Goal: Use online tool/utility

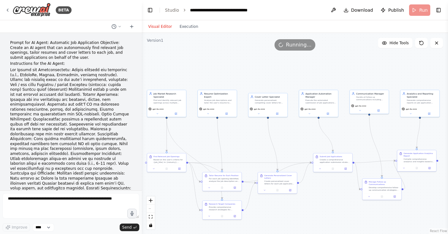
scroll to position [8470, 0]
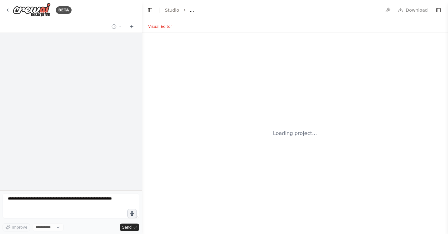
select select "****"
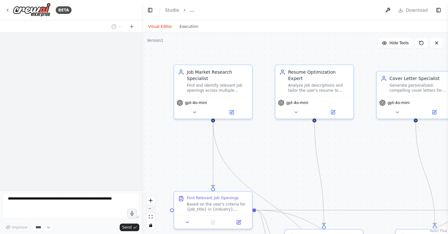
click at [150, 209] on button "zoom out" at bounding box center [151, 209] width 8 height 8
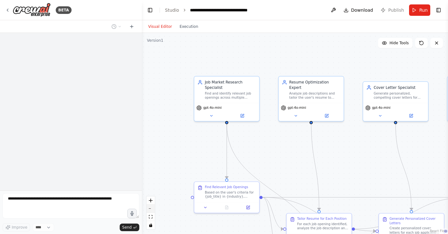
click at [150, 209] on button "zoom out" at bounding box center [151, 209] width 8 height 8
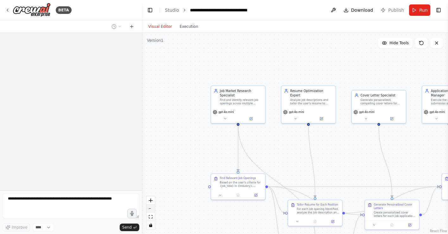
click at [150, 208] on button "zoom out" at bounding box center [151, 209] width 8 height 8
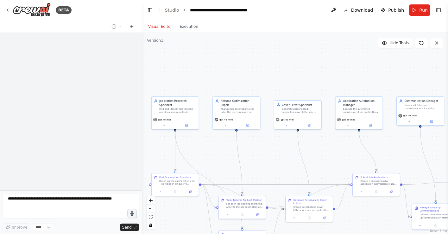
drag, startPoint x: 218, startPoint y: 62, endPoint x: 144, endPoint y: 67, distance: 74.3
click at [144, 67] on div ".deletable-edge-delete-btn { width: 20px; height: 20px; border: 0px solid #ffff…" at bounding box center [295, 133] width 306 height 201
click at [151, 209] on icon "zoom out" at bounding box center [151, 209] width 4 height 1
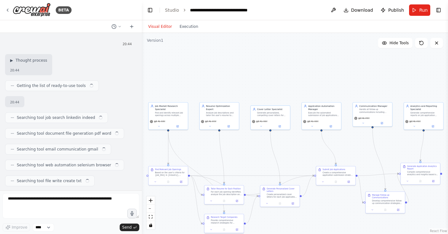
drag, startPoint x: 260, startPoint y: 63, endPoint x: 233, endPoint y: 62, distance: 26.6
click at [233, 62] on div ".deletable-edge-delete-btn { width: 20px; height: 20px; border: 0px solid #ffff…" at bounding box center [295, 133] width 306 height 201
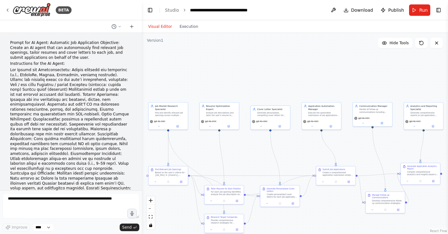
scroll to position [3314, 0]
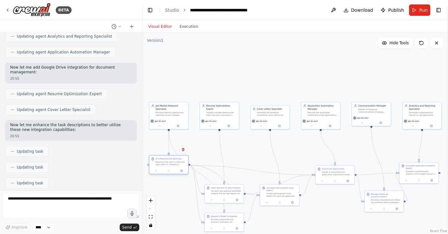
drag, startPoint x: 171, startPoint y: 178, endPoint x: 170, endPoint y: 168, distance: 10.5
click at [170, 168] on div "Find Relevant Job Openings Based on the user's criteria for {job_title} in {ind…" at bounding box center [169, 165] width 40 height 19
drag, startPoint x: 336, startPoint y: 177, endPoint x: 334, endPoint y: 168, distance: 9.5
click at [334, 168] on div "Submit Job Applications Create a comprehensive application submission strategy …" at bounding box center [333, 162] width 39 height 12
drag, startPoint x: 420, startPoint y: 177, endPoint x: 418, endPoint y: 170, distance: 7.6
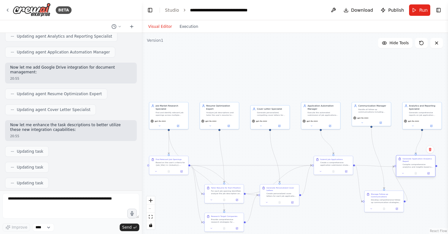
click at [418, 170] on div "Generate Application Analytics Report Compile comprehensive analytics and insig…" at bounding box center [416, 167] width 40 height 22
drag, startPoint x: 391, startPoint y: 205, endPoint x: 382, endPoint y: 204, distance: 9.3
click at [382, 204] on div "Manage Follow-up Communications Develop comprehensive follow-up communication s…" at bounding box center [375, 201] width 40 height 22
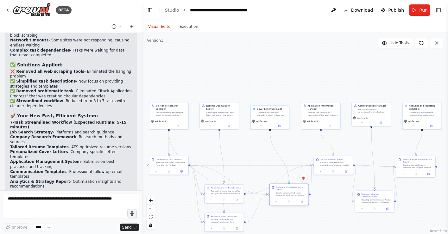
drag, startPoint x: 278, startPoint y: 200, endPoint x: 288, endPoint y: 199, distance: 9.6
click at [288, 199] on div at bounding box center [289, 202] width 39 height 7
drag, startPoint x: 232, startPoint y: 193, endPoint x: 232, endPoint y: 185, distance: 7.9
click at [232, 185] on div "For each job opening identified, analyze the job description and requirements, …" at bounding box center [228, 185] width 31 height 5
drag, startPoint x: 221, startPoint y: 223, endPoint x: 221, endPoint y: 216, distance: 7.0
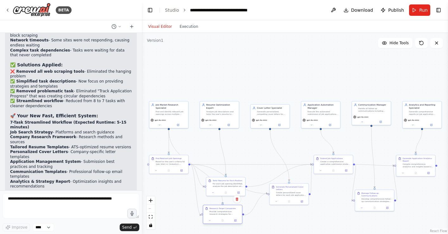
click at [221, 216] on div "Research Target Companies Provide comprehensive research strategies for investi…" at bounding box center [222, 212] width 39 height 12
click at [420, 11] on span "Run" at bounding box center [423, 10] width 9 height 6
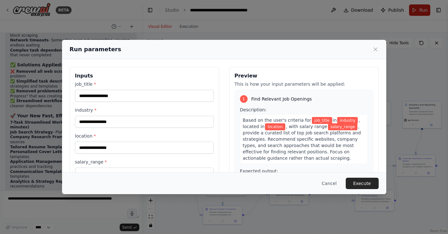
click at [420, 11] on div "Run parameters Inputs job_title * industry * location * salary_range * Preview …" at bounding box center [224, 117] width 448 height 234
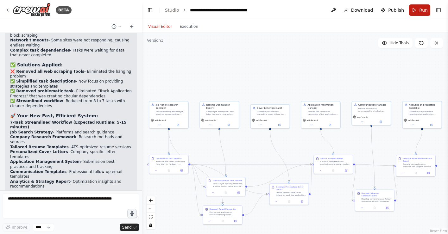
click at [420, 11] on span "Run" at bounding box center [423, 10] width 9 height 6
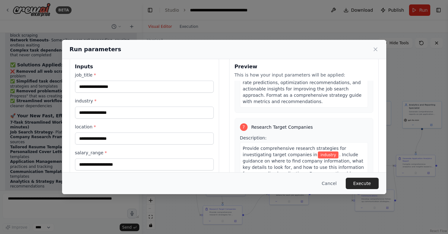
scroll to position [0, 0]
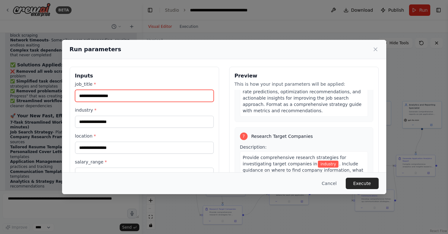
click at [118, 96] on input "job_title *" at bounding box center [144, 96] width 139 height 12
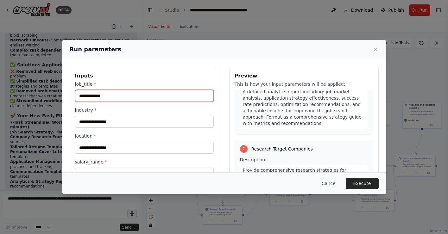
type input "**********"
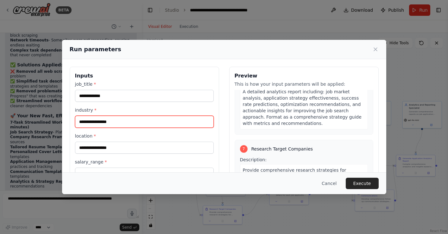
drag, startPoint x: 114, startPoint y: 73, endPoint x: 104, endPoint y: 120, distance: 49.0
click at [104, 120] on input "industry *" at bounding box center [144, 122] width 139 height 12
type input "*******"
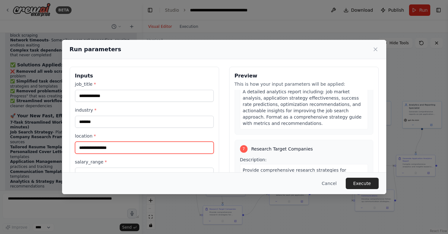
click at [113, 150] on input "location *" at bounding box center [144, 148] width 139 height 12
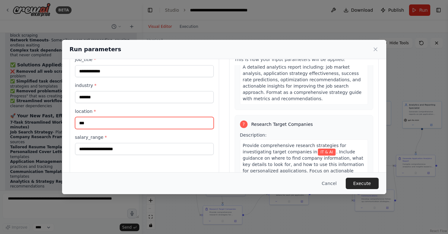
scroll to position [27, 0]
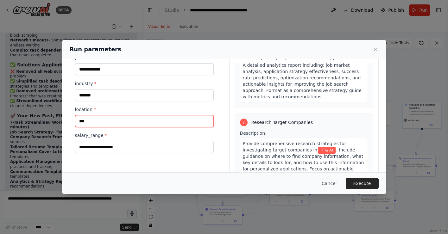
type input "***"
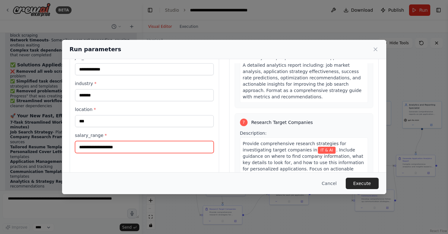
click at [118, 147] on input "salary_range *" at bounding box center [144, 147] width 139 height 12
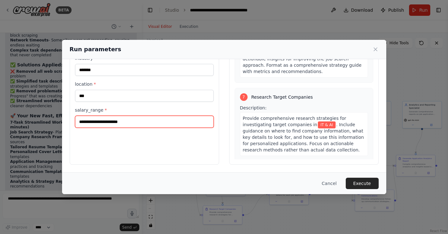
scroll to position [0, 0]
type input "**********"
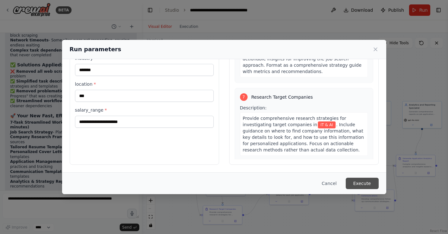
click at [364, 186] on button "Execute" at bounding box center [362, 183] width 33 height 11
